Goal: Information Seeking & Learning: Learn about a topic

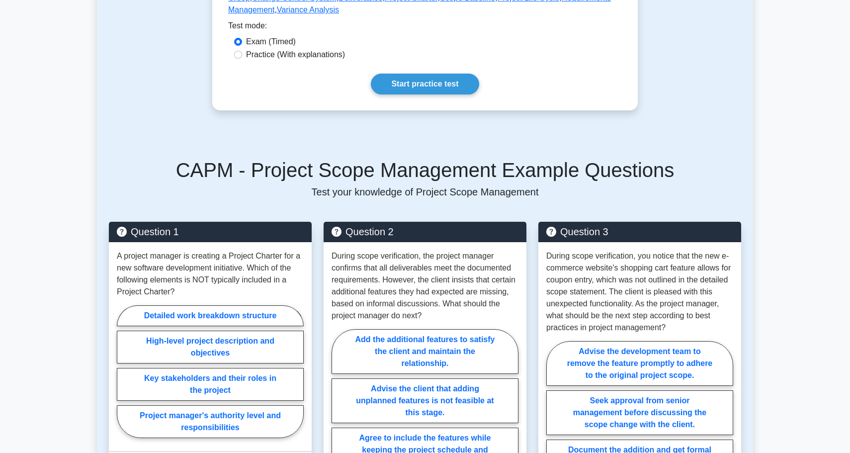
scroll to position [493, 0]
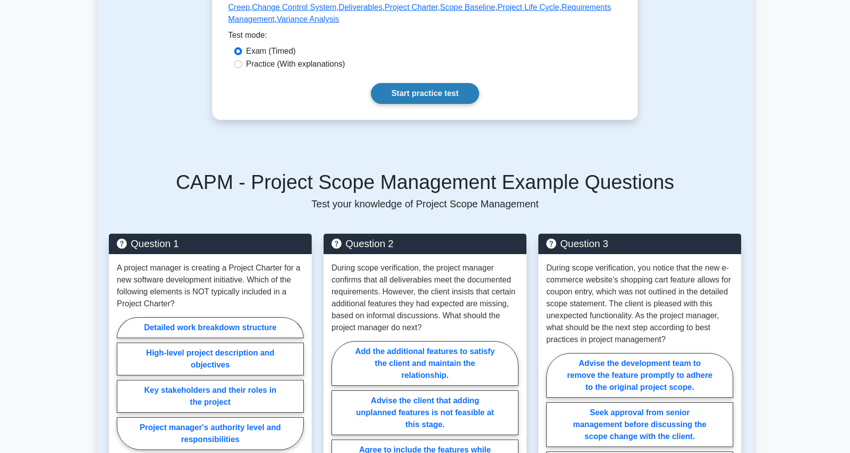
click at [390, 90] on link "Start practice test" at bounding box center [425, 93] width 108 height 21
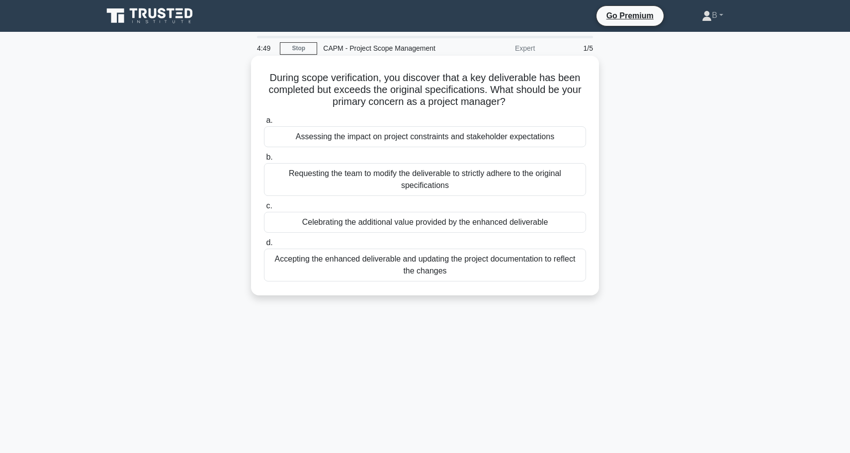
click at [460, 273] on div "Accepting the enhanced deliverable and updating the project documentation to re…" at bounding box center [425, 265] width 322 height 33
click at [264, 246] on input "d. Accepting the enhanced deliverable and updating the project documentation to…" at bounding box center [264, 243] width 0 height 6
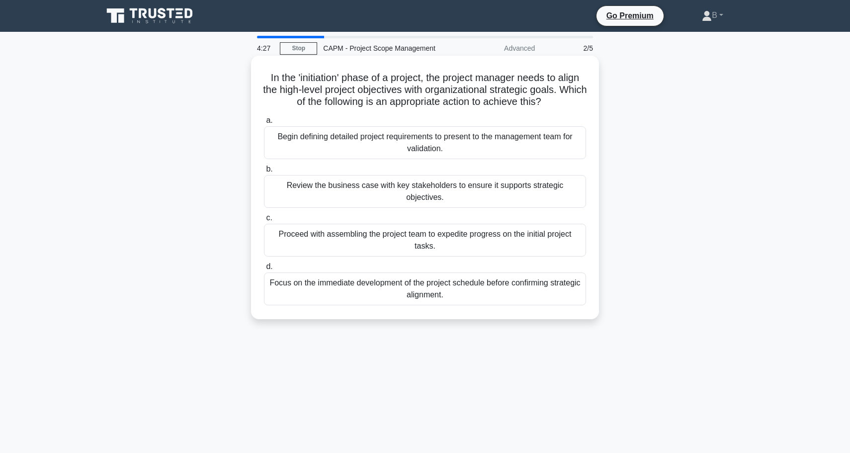
click at [429, 204] on div "Review the business case with key stakeholders to ensure it supports strategic …" at bounding box center [425, 191] width 322 height 33
click at [264, 173] on input "b. Review the business case with key stakeholders to ensure it supports strateg…" at bounding box center [264, 169] width 0 height 6
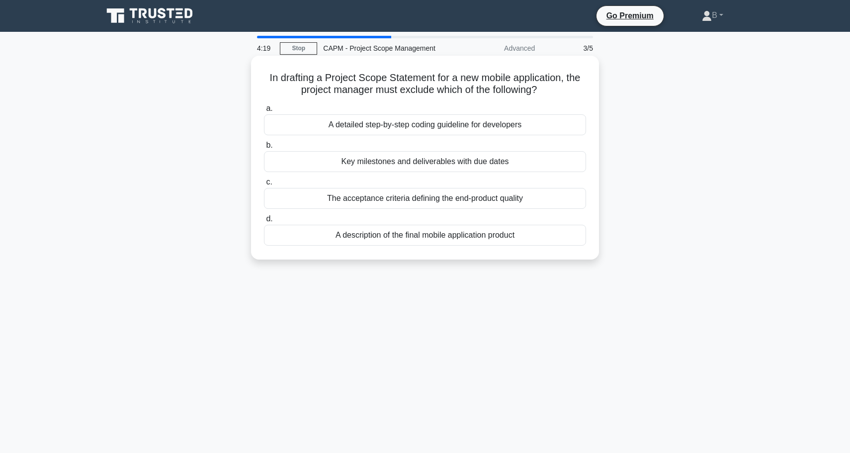
click at [407, 123] on div "A detailed step-by-step coding guideline for developers" at bounding box center [425, 124] width 322 height 21
click at [264, 112] on input "a. A detailed step-by-step coding guideline for developers" at bounding box center [264, 108] width 0 height 6
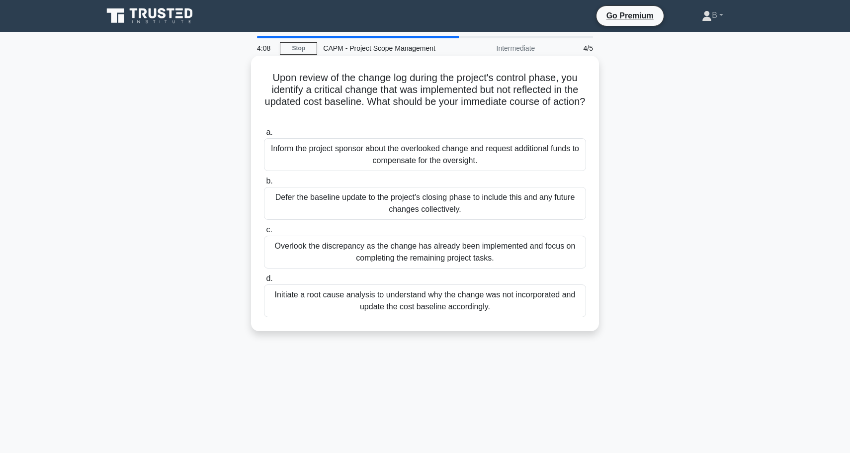
click at [369, 303] on div "Initiate a root cause analysis to understand why the change was not incorporate…" at bounding box center [425, 300] width 322 height 33
click at [264, 282] on input "d. Initiate a root cause analysis to understand why the change was not incorpor…" at bounding box center [264, 279] width 0 height 6
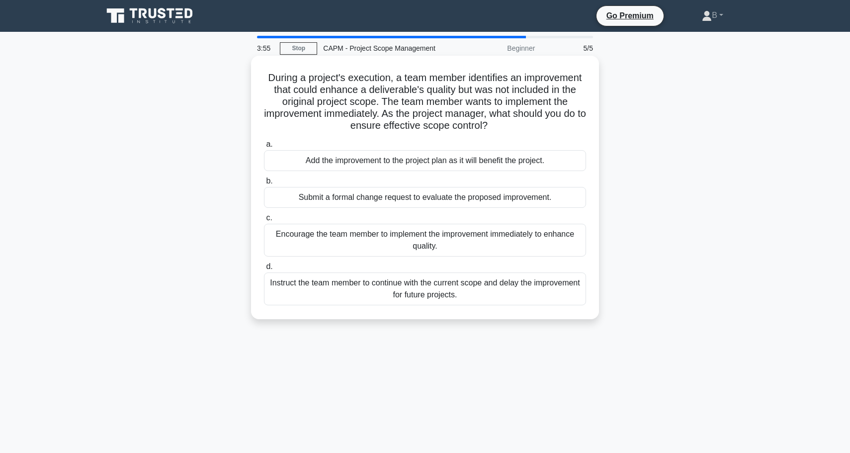
click at [424, 201] on div "Submit a formal change request to evaluate the proposed improvement." at bounding box center [425, 197] width 322 height 21
click at [264, 185] on input "b. Submit a formal change request to evaluate the proposed improvement." at bounding box center [264, 181] width 0 height 6
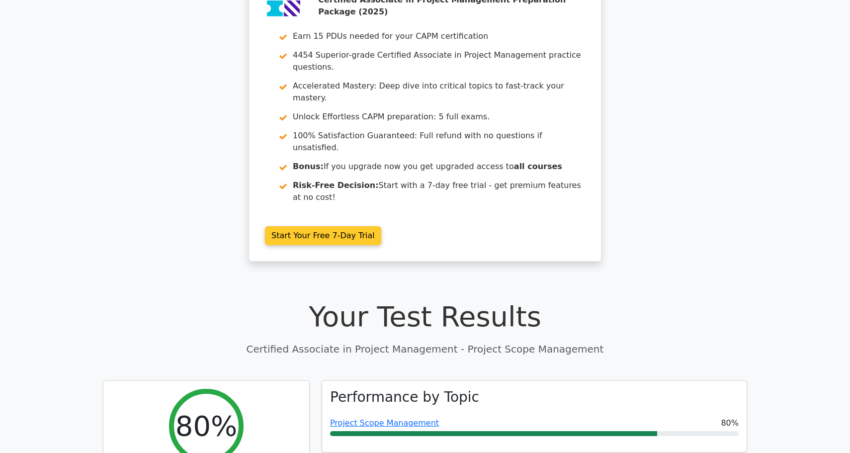
scroll to position [67, 0]
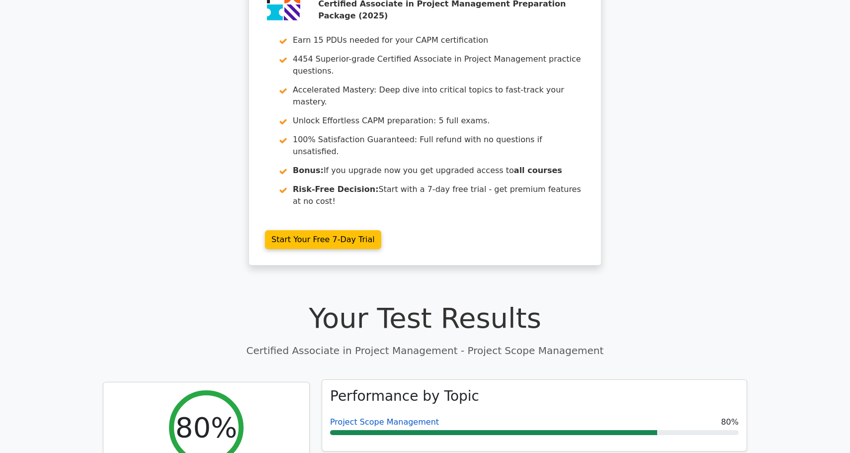
click at [397, 417] on link "Project Scope Management" at bounding box center [384, 421] width 109 height 9
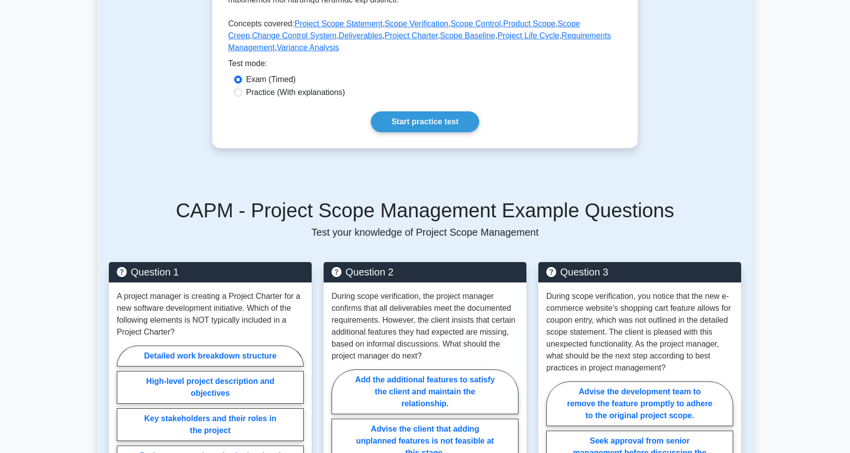
scroll to position [443, 0]
